Goal: Information Seeking & Learning: Check status

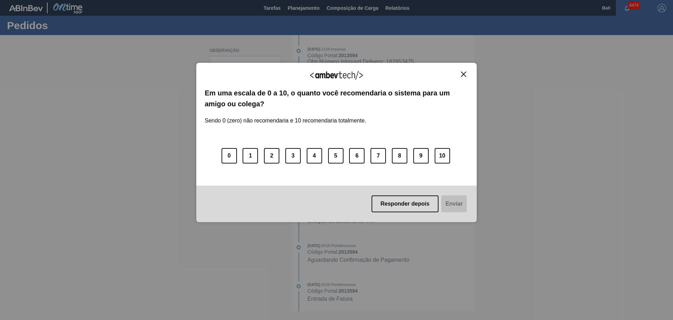
click at [461, 73] on button "Close" at bounding box center [463, 74] width 9 height 6
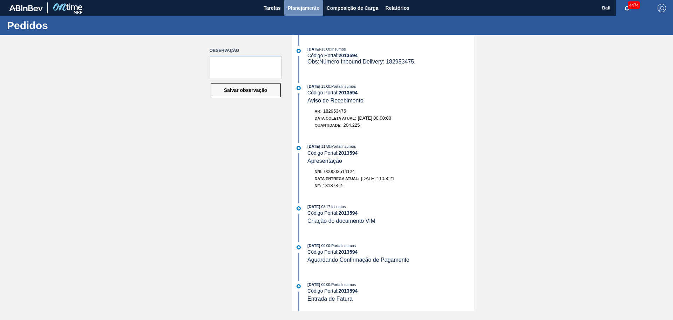
click at [307, 12] on span "Planejamento" at bounding box center [304, 8] width 32 height 8
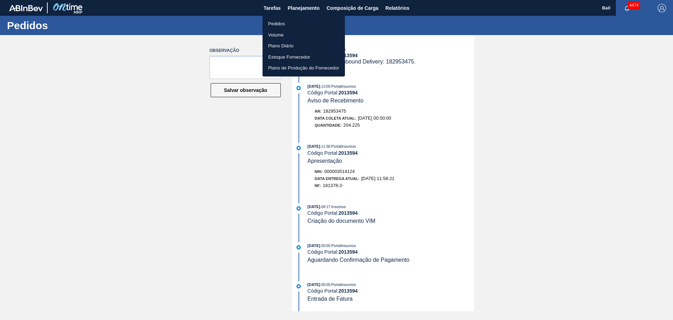
click at [293, 28] on li "Pedidos" at bounding box center [304, 23] width 82 height 11
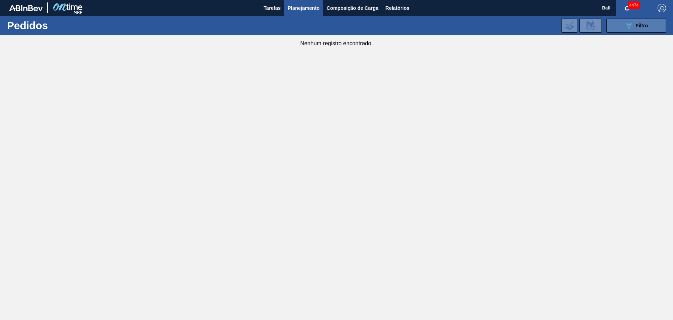
click at [630, 31] on button "089F7B8B-B2A5-4AFE-B5C0-19BA573D28AC Filtro" at bounding box center [637, 26] width 60 height 14
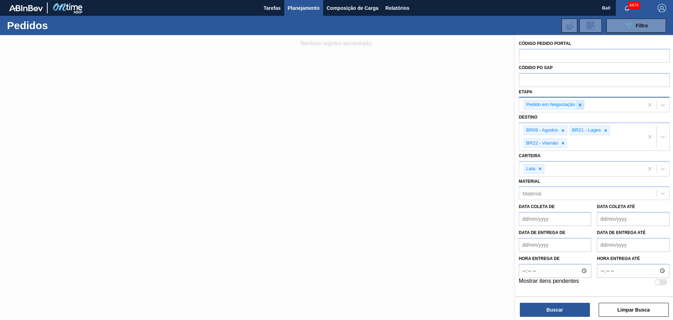
click at [582, 107] on icon at bounding box center [580, 104] width 5 height 5
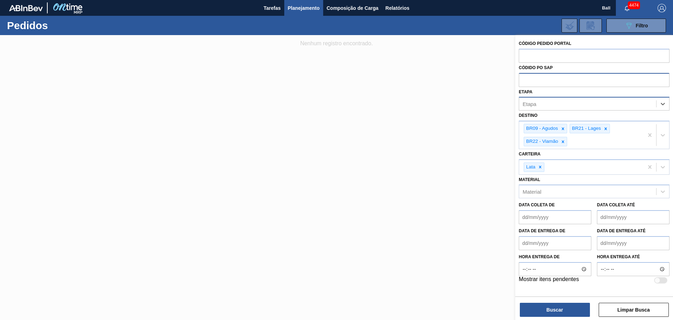
click at [570, 82] on input "text" at bounding box center [594, 79] width 151 height 13
paste input "5800368297"
type input "5800368297"
click at [555, 305] on button "Buscar" at bounding box center [555, 310] width 70 height 14
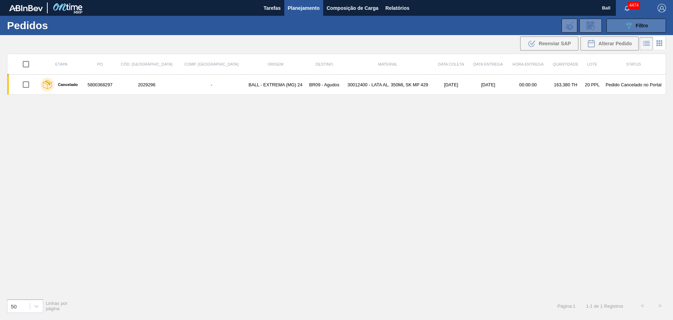
click at [622, 24] on button "089F7B8B-B2A5-4AFE-B5C0-19BA573D28AC Filtro" at bounding box center [637, 26] width 60 height 14
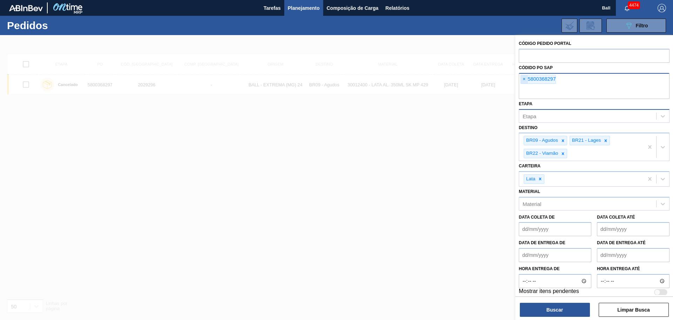
click at [525, 80] on span "×" at bounding box center [524, 79] width 7 height 8
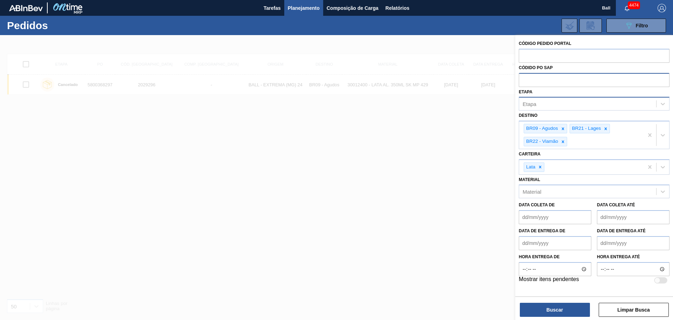
paste input "5800369933"
type input "5800369933"
click at [548, 311] on button "Buscar" at bounding box center [555, 310] width 70 height 14
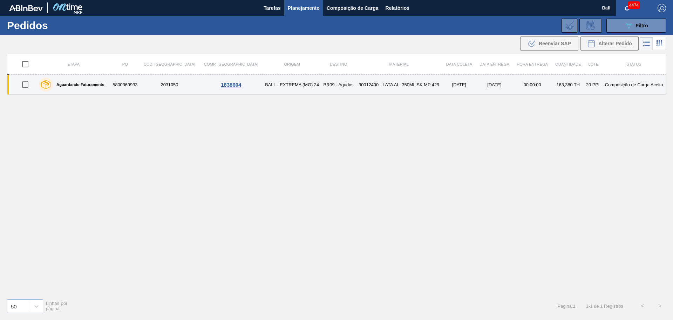
click at [84, 87] on div "Aguardando Faturamento" at bounding box center [71, 85] width 69 height 18
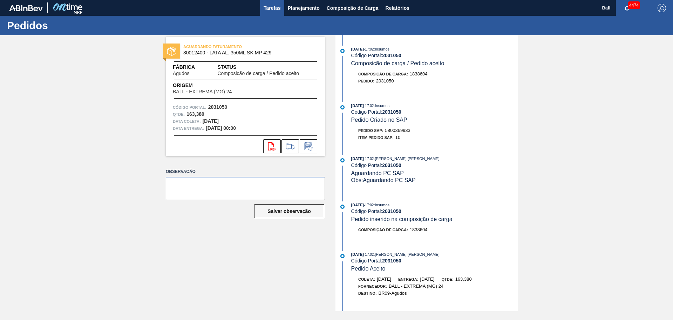
drag, startPoint x: 279, startPoint y: 2, endPoint x: 276, endPoint y: 3, distance: 3.6
click at [279, 2] on button "Tarefas" at bounding box center [272, 8] width 24 height 16
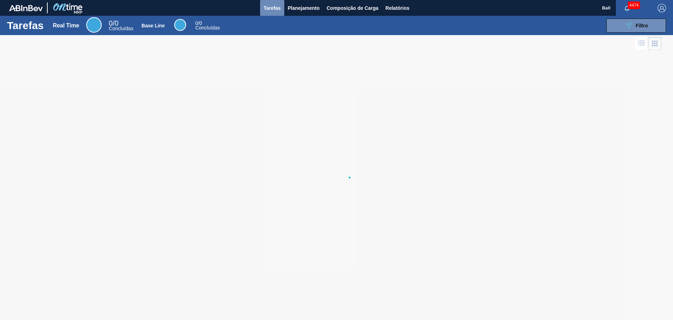
click at [276, 4] on span "Tarefas" at bounding box center [272, 8] width 17 height 8
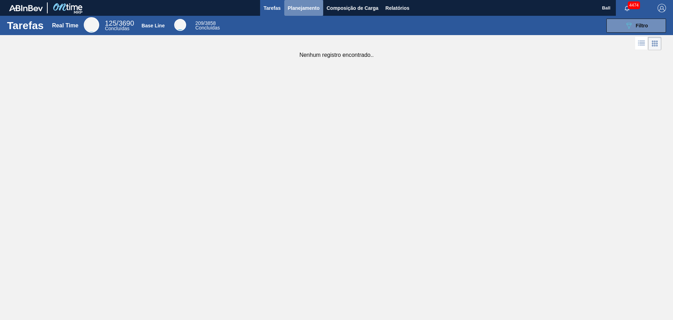
click at [314, 11] on span "Planejamento" at bounding box center [304, 8] width 32 height 8
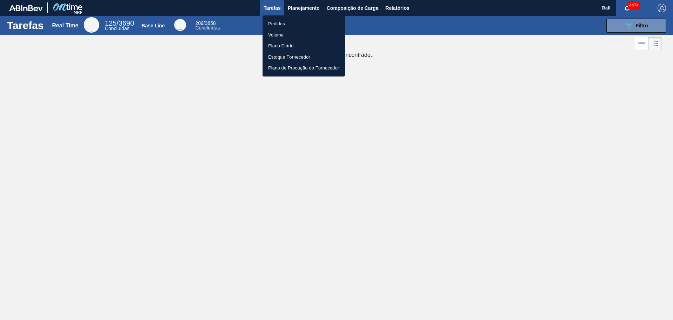
click at [300, 25] on li "Pedidos" at bounding box center [304, 23] width 82 height 11
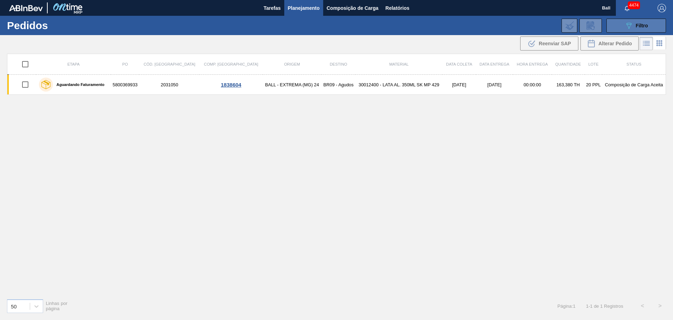
click at [628, 30] on button "089F7B8B-B2A5-4AFE-B5C0-19BA573D28AC Filtro" at bounding box center [637, 26] width 60 height 14
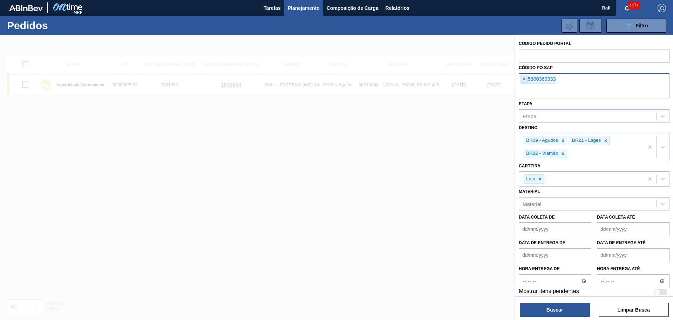
click at [524, 78] on span "×" at bounding box center [524, 79] width 7 height 8
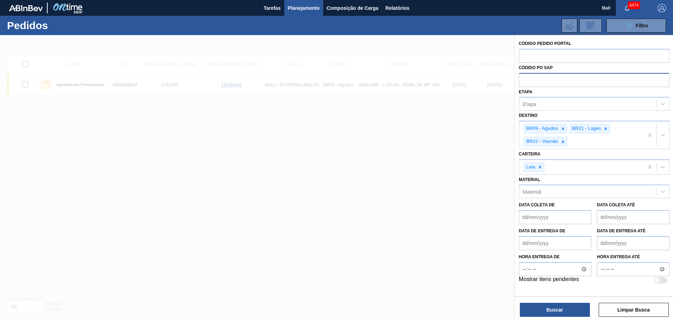
paste input "5800369930"
type input "5800369930"
click at [535, 309] on button "Buscar" at bounding box center [555, 310] width 70 height 14
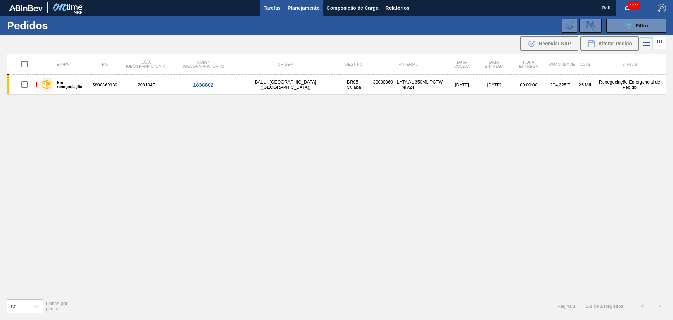
click at [274, 6] on span "Tarefas" at bounding box center [272, 8] width 17 height 8
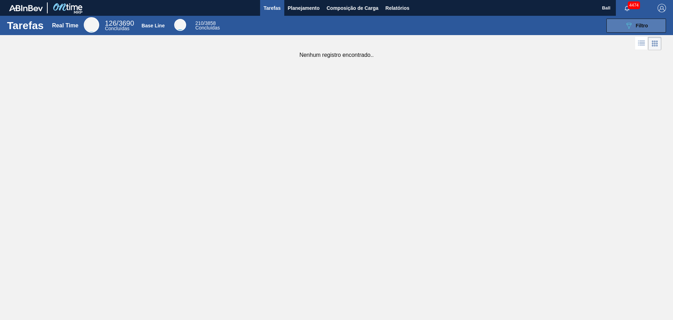
click at [614, 29] on button "089F7B8B-B2A5-4AFE-B5C0-19BA573D28AC Filtro" at bounding box center [637, 26] width 60 height 14
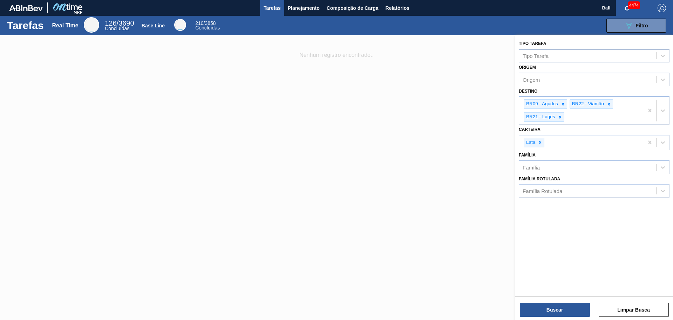
click at [552, 57] on div "Tipo Tarefa" at bounding box center [587, 55] width 137 height 10
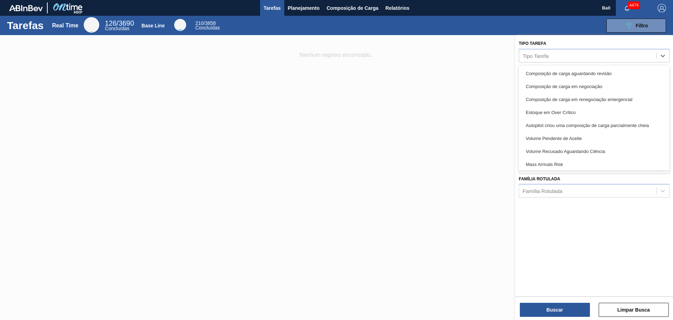
scroll to position [196, 0]
click at [419, 160] on div at bounding box center [336, 195] width 673 height 320
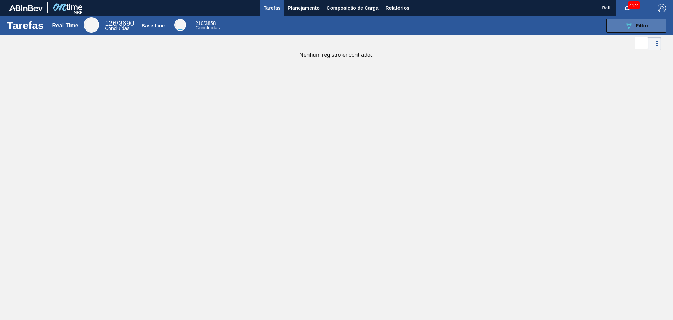
click at [625, 31] on button "089F7B8B-B2A5-4AFE-B5C0-19BA573D28AC Filtro" at bounding box center [637, 26] width 60 height 14
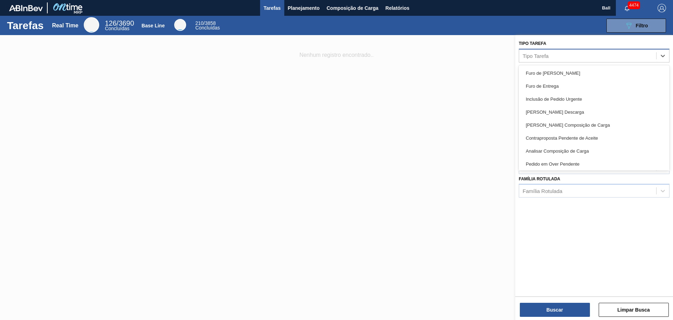
click at [596, 54] on div "Tipo Tarefa" at bounding box center [587, 55] width 137 height 10
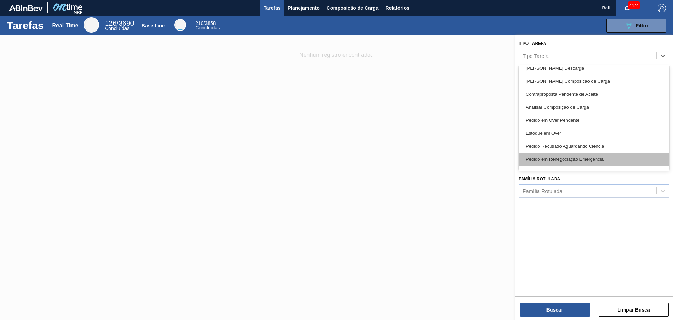
click at [598, 156] on div "Pedido em Renegociação Emergencial" at bounding box center [594, 159] width 151 height 13
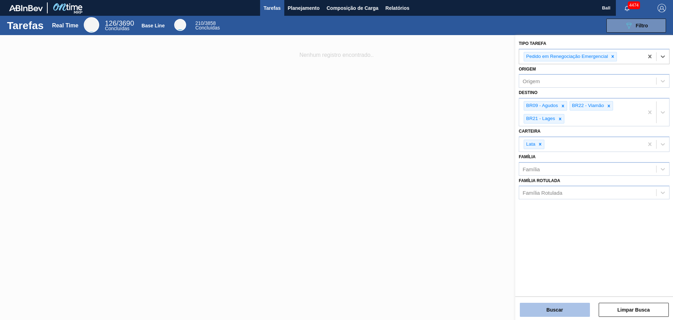
click at [569, 307] on button "Buscar" at bounding box center [555, 310] width 70 height 14
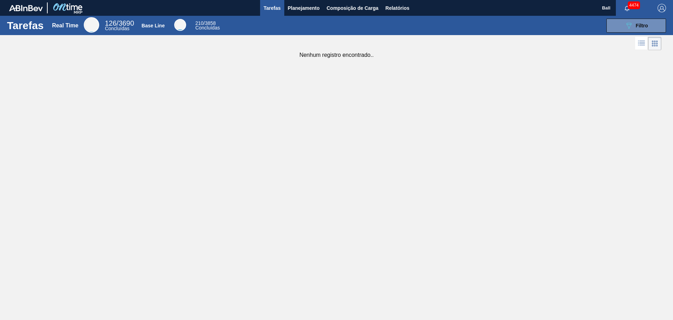
click at [377, 150] on div "Tarefas Real Time 126 / 3690 Concluídas Base Line 210 / 3858 Concluídas 089F7B8…" at bounding box center [336, 152] width 673 height 273
click at [613, 23] on button "089F7B8B-B2A5-4AFE-B5C0-19BA573D28AC Filtro" at bounding box center [637, 26] width 60 height 14
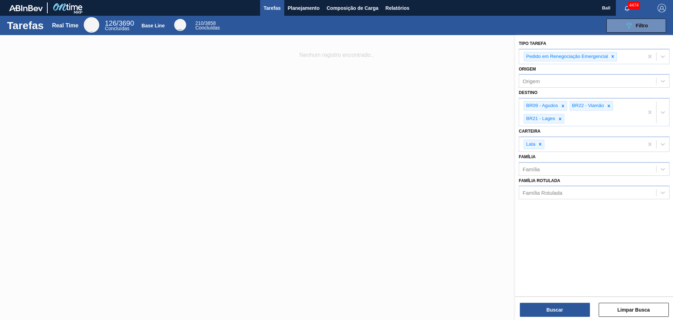
click at [490, 85] on div at bounding box center [336, 195] width 673 height 320
